Goal: Information Seeking & Learning: Learn about a topic

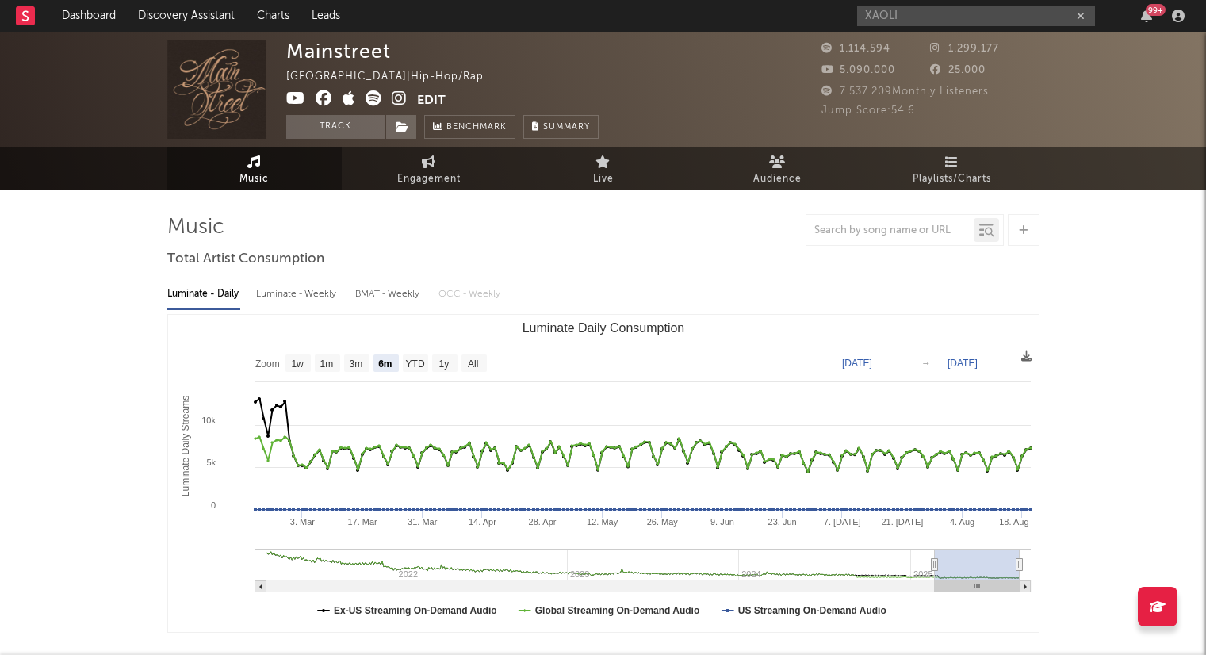
select select "6m"
click at [790, 18] on nav "Dashboard Discovery Assistant Charts Leads XAOLI 99 +" at bounding box center [603, 16] width 1206 height 32
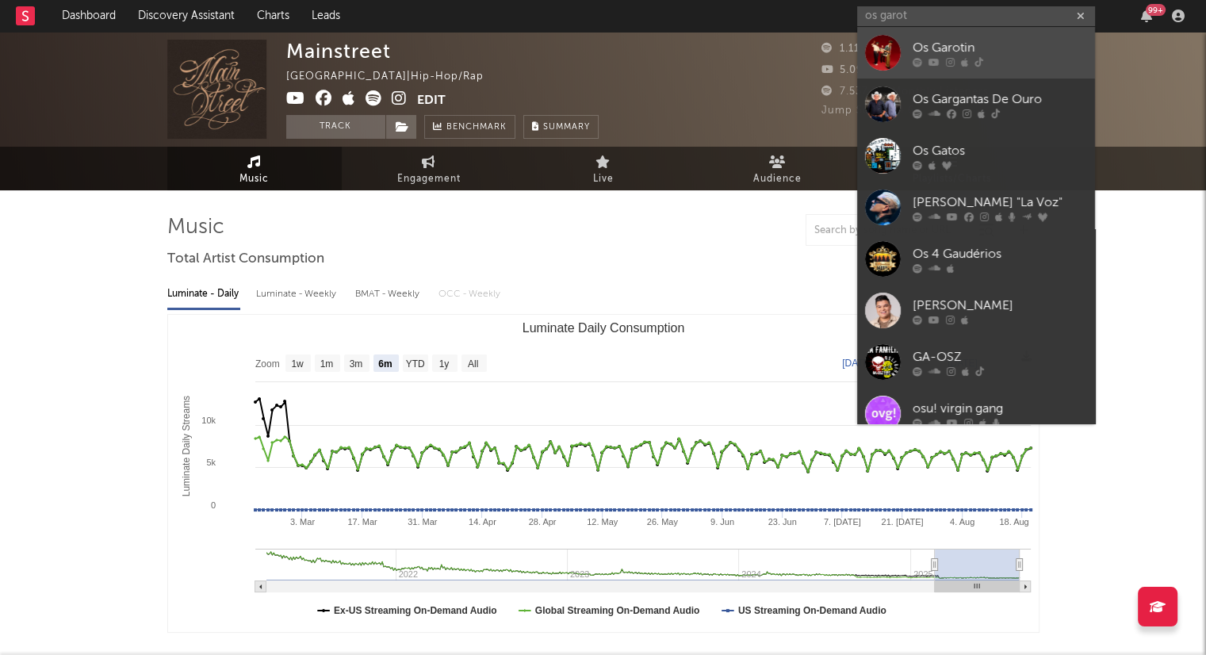
type input "os garot"
click at [937, 52] on div "Os Garotin" at bounding box center [1000, 47] width 174 height 19
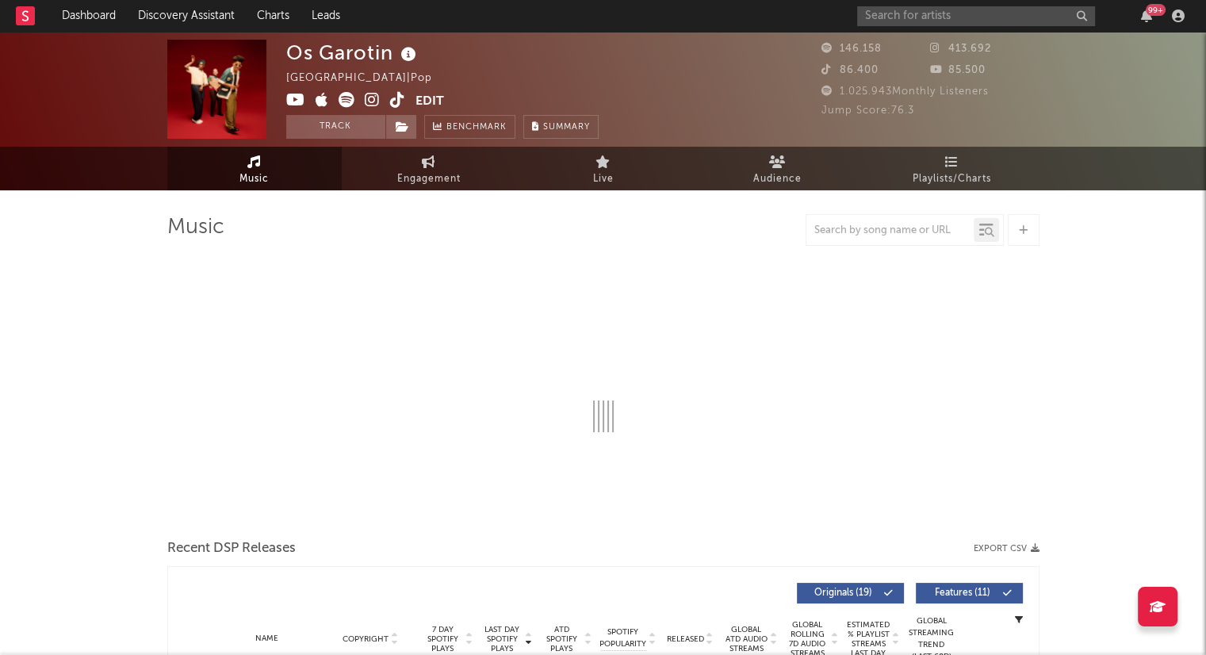
select select "6m"
